Goal: Information Seeking & Learning: Learn about a topic

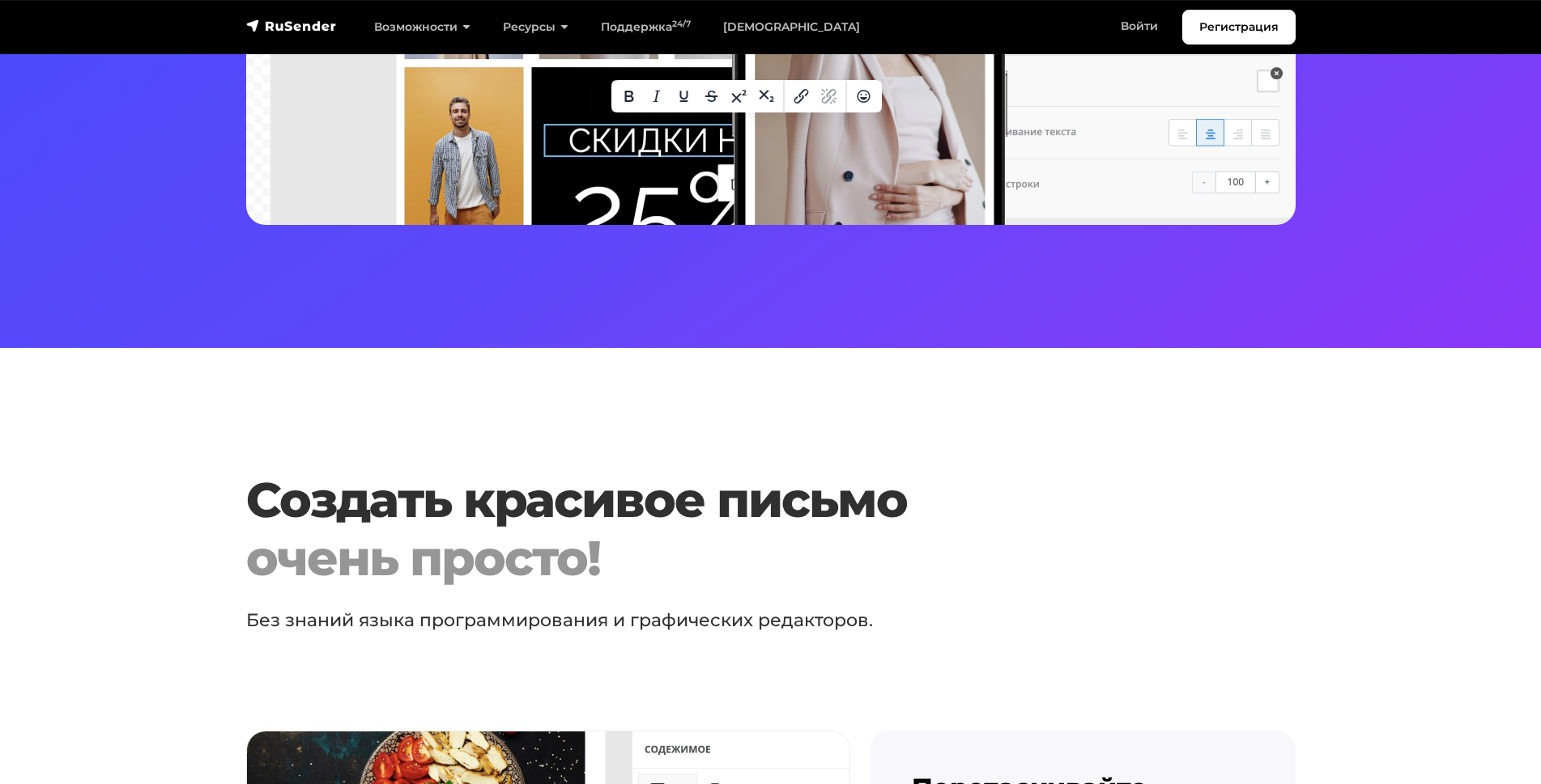
scroll to position [712, 0]
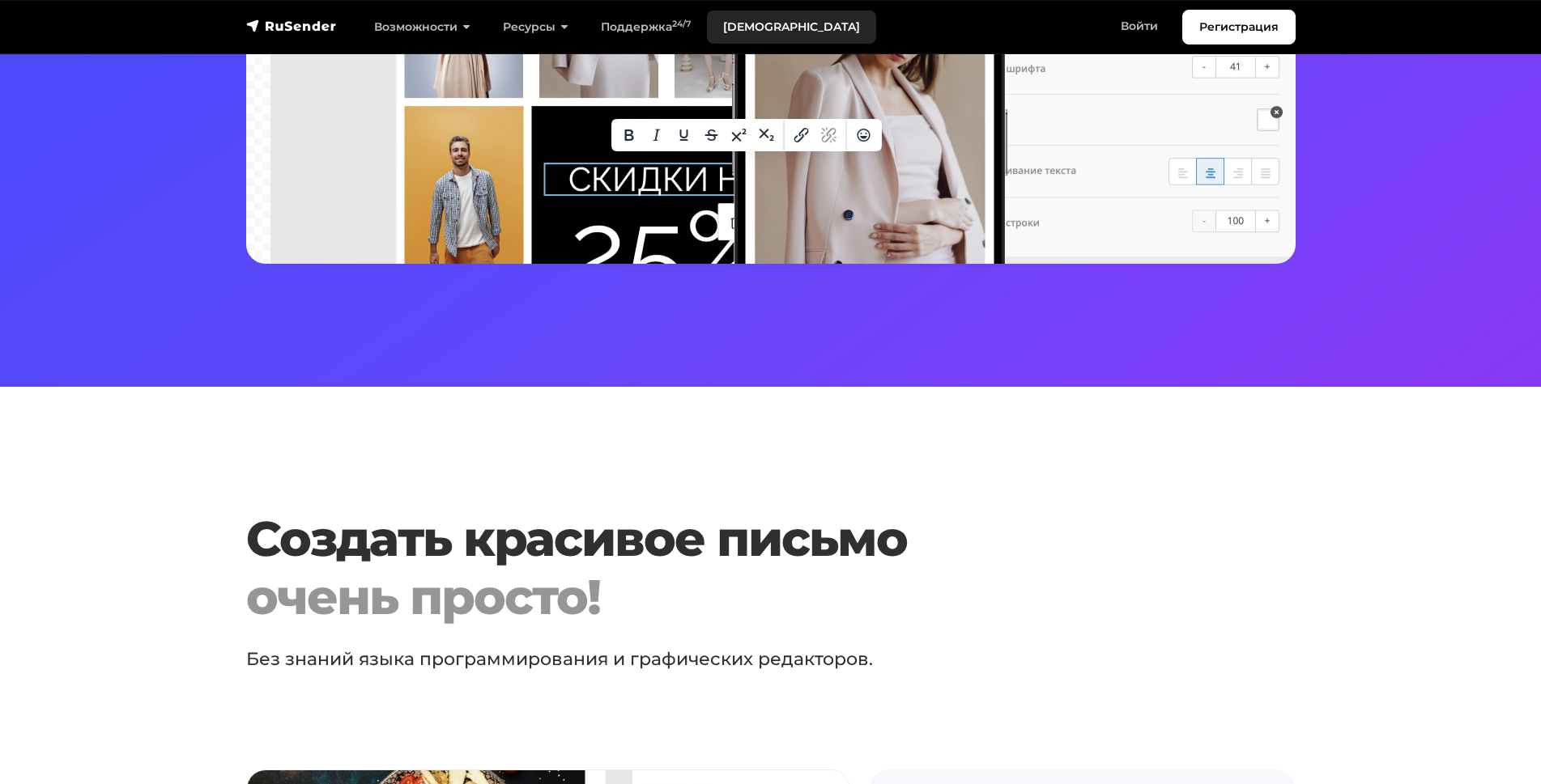
click at [720, 18] on link "[DEMOGRAPHIC_DATA]" at bounding box center [792, 27] width 169 height 33
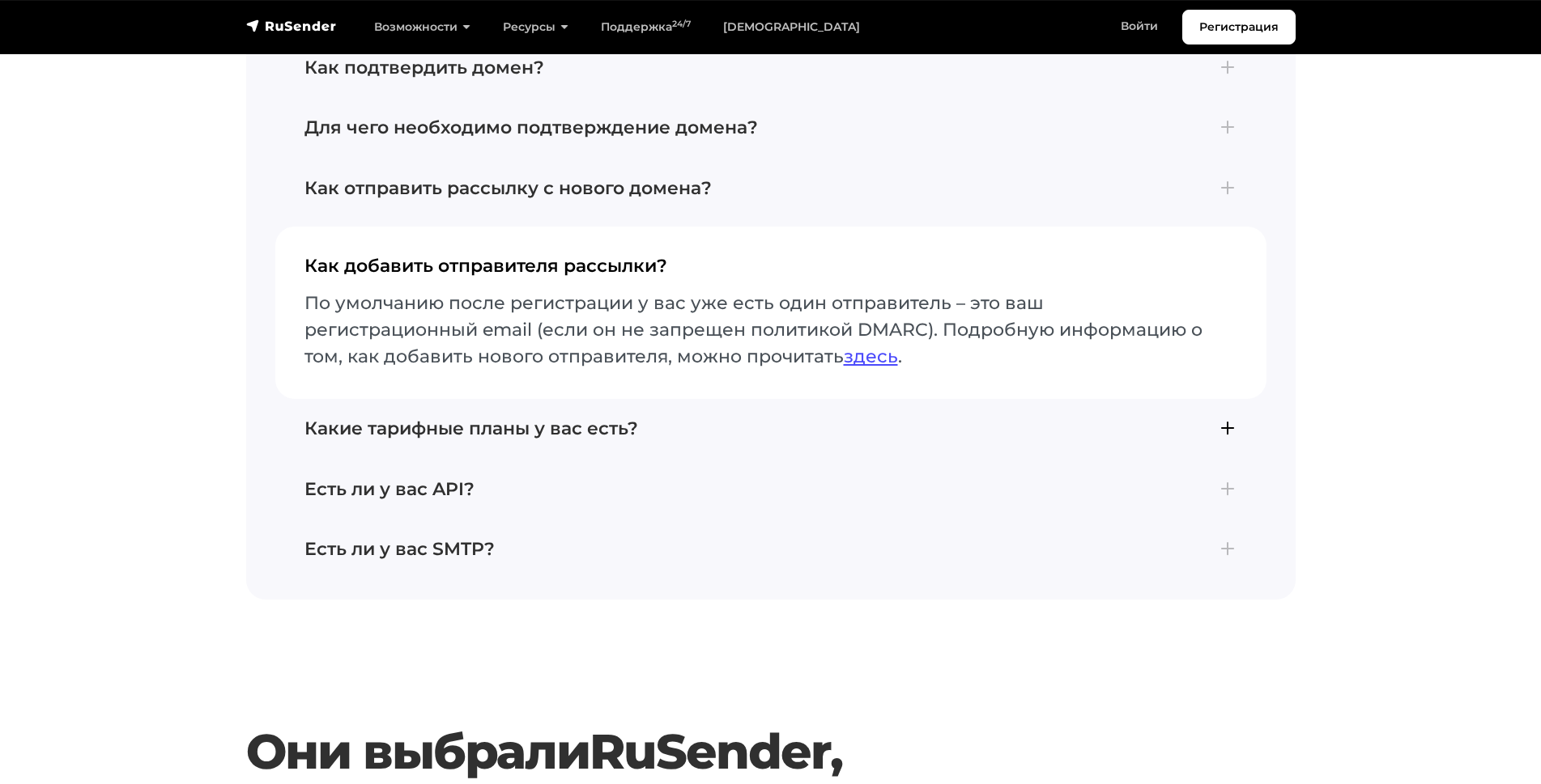
scroll to position [3940, 0]
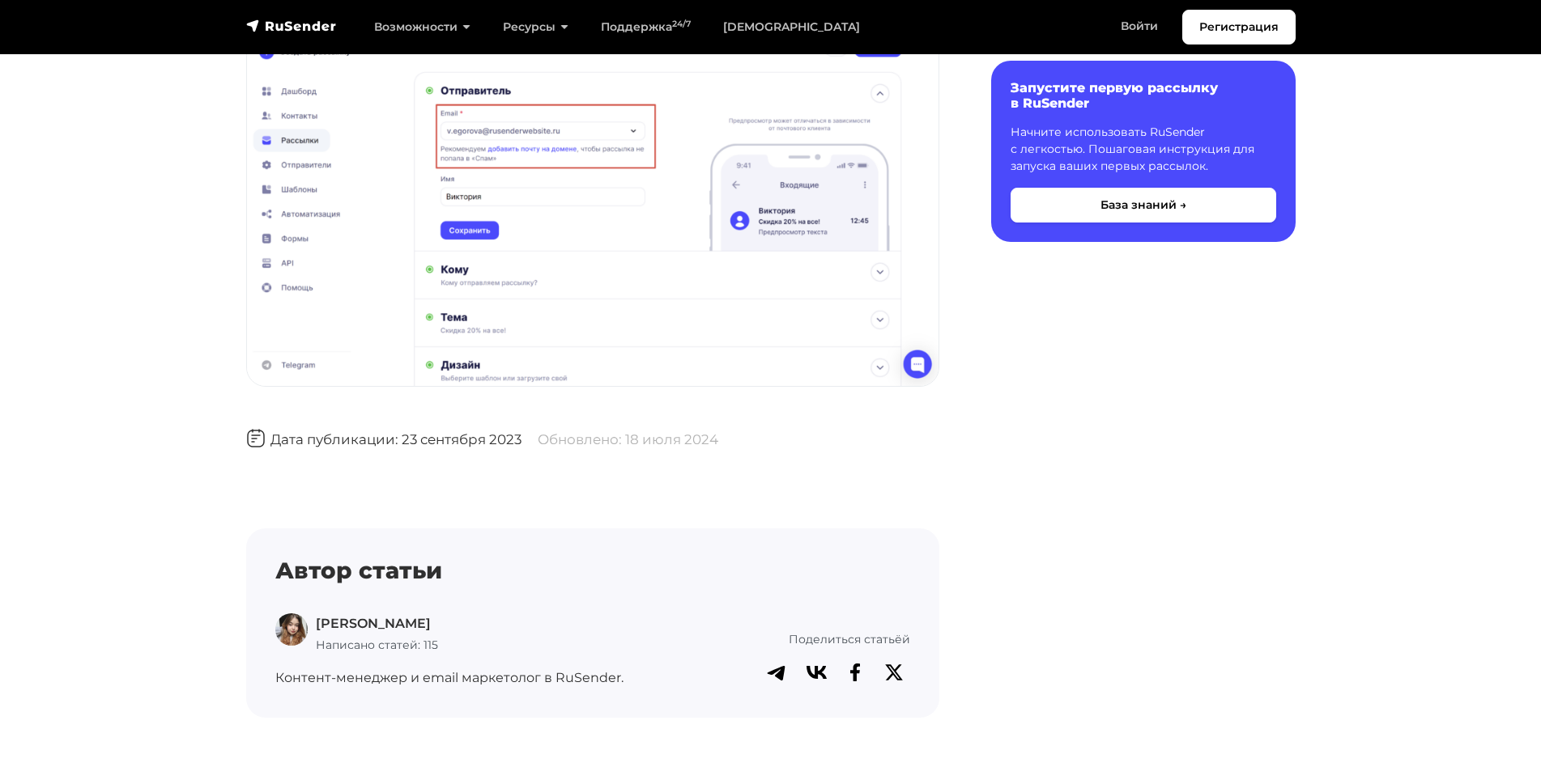
scroll to position [2155, 0]
